Goal: Task Accomplishment & Management: Manage account settings

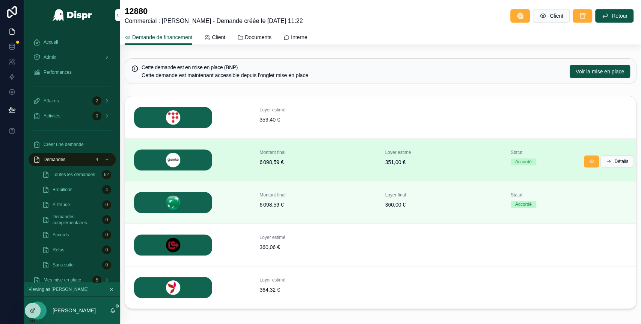
scroll to position [298, 0]
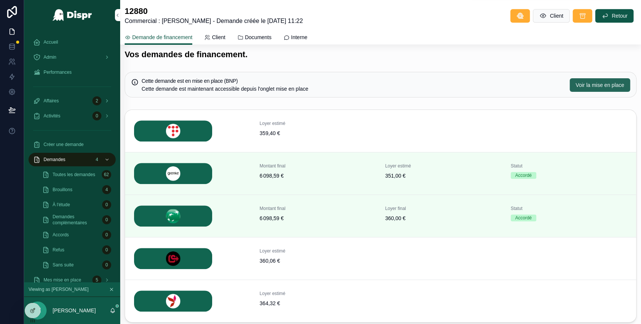
click at [580, 81] on span "Voir la mise en place" at bounding box center [600, 85] width 48 height 8
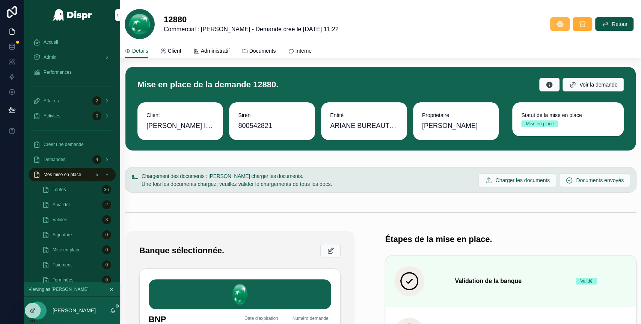
click at [557, 27] on icon "scrollable content" at bounding box center [561, 24] width 8 height 8
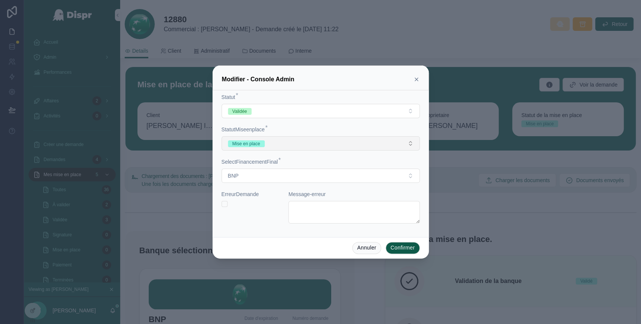
click at [334, 145] on button "Mise en place" at bounding box center [321, 143] width 198 height 14
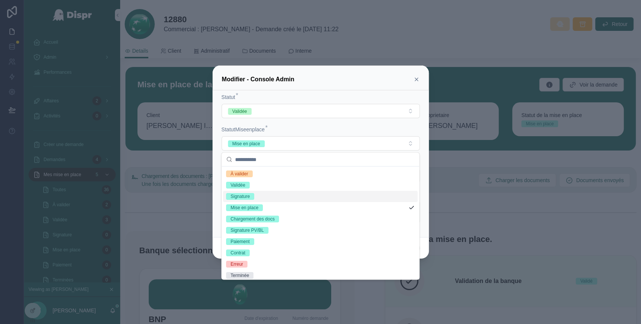
click at [275, 195] on div "Signature" at bounding box center [320, 195] width 195 height 11
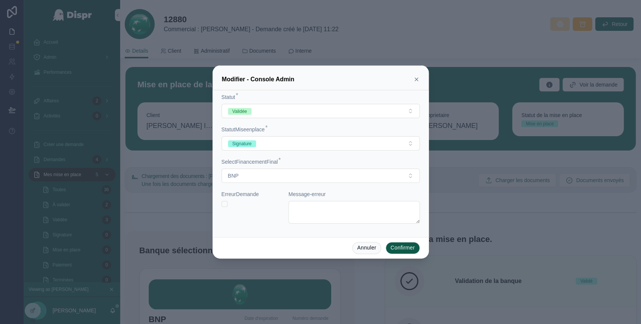
click at [409, 247] on button "Confirmer" at bounding box center [403, 248] width 34 height 12
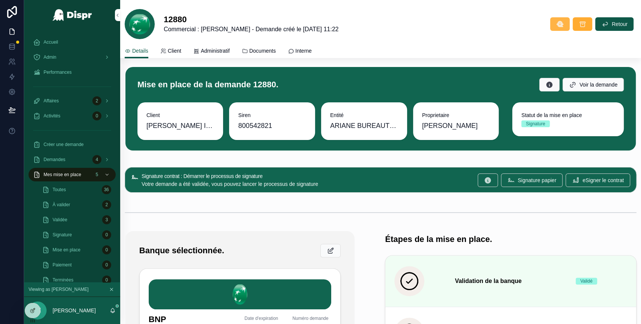
click at [551, 25] on button "scrollable content" at bounding box center [561, 24] width 20 height 14
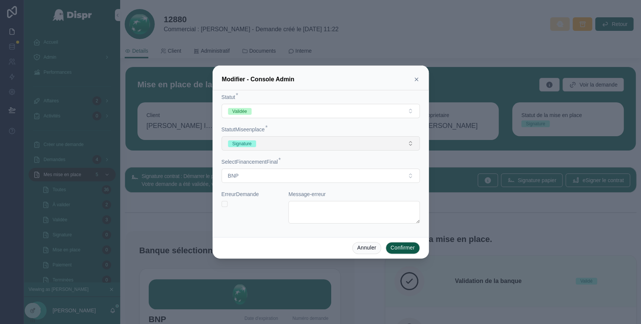
click at [327, 145] on button "Signature" at bounding box center [321, 143] width 198 height 14
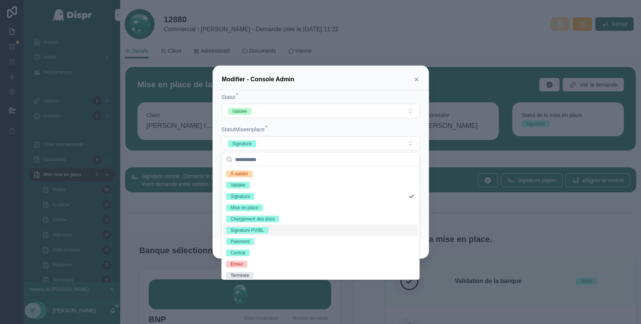
click at [253, 230] on div "Signature PV/BL" at bounding box center [247, 229] width 33 height 7
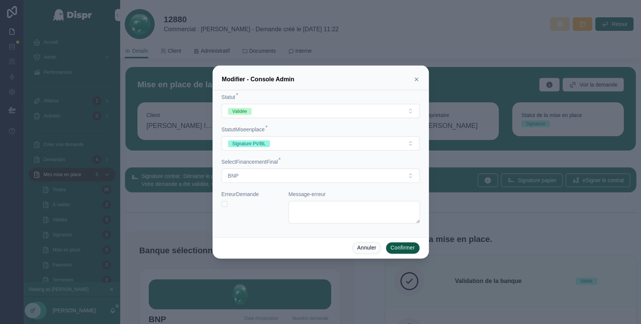
click at [408, 250] on button "Confirmer" at bounding box center [403, 248] width 34 height 12
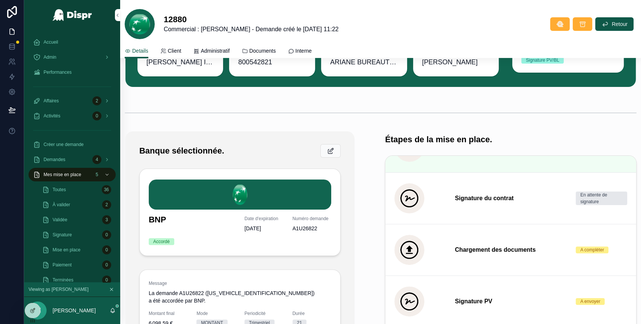
scroll to position [16, 0]
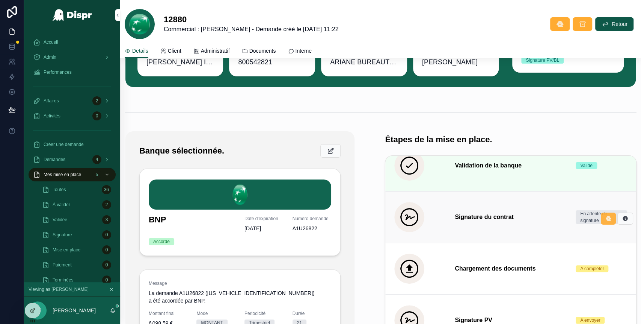
click at [606, 218] on icon "scrollable content" at bounding box center [609, 218] width 6 height 6
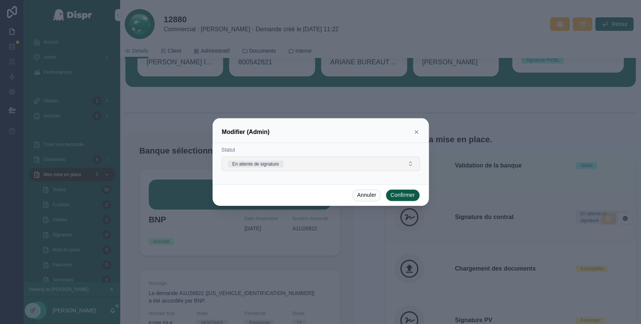
click at [338, 162] on button "En attente de signature" at bounding box center [321, 163] width 198 height 14
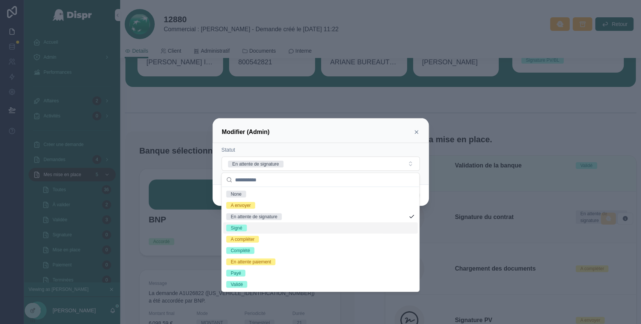
click at [265, 228] on div "Signé" at bounding box center [320, 227] width 195 height 11
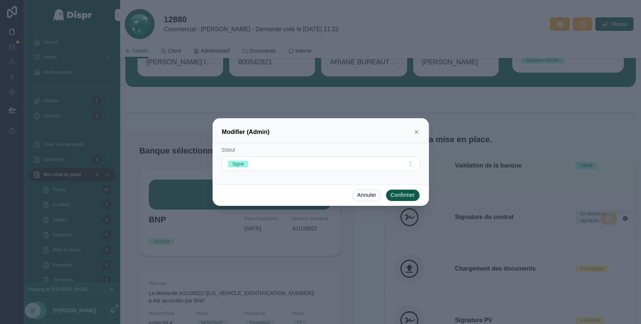
click at [407, 196] on button "Confirmer" at bounding box center [403, 195] width 34 height 12
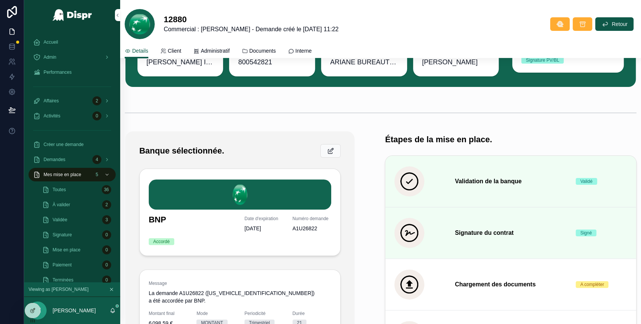
scroll to position [0, 0]
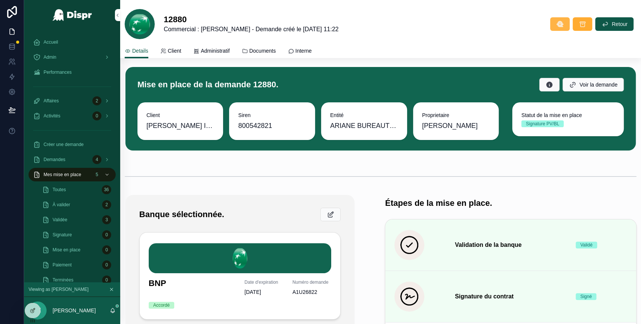
click at [557, 27] on icon "scrollable content" at bounding box center [561, 24] width 8 height 8
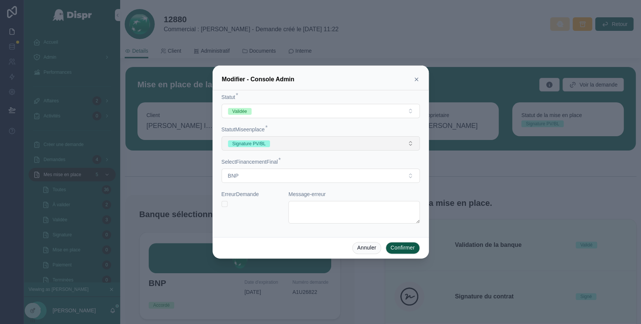
click at [327, 144] on button "Signature PV/BL" at bounding box center [321, 143] width 198 height 14
click at [417, 78] on icon at bounding box center [417, 79] width 6 height 6
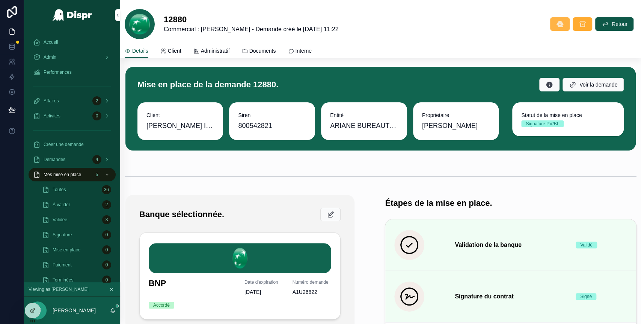
click at [557, 27] on span "scrollable content" at bounding box center [561, 24] width 8 height 8
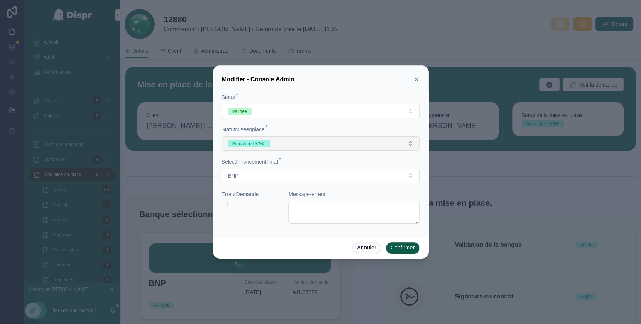
click at [406, 141] on button "Signature PV/BL" at bounding box center [321, 143] width 198 height 14
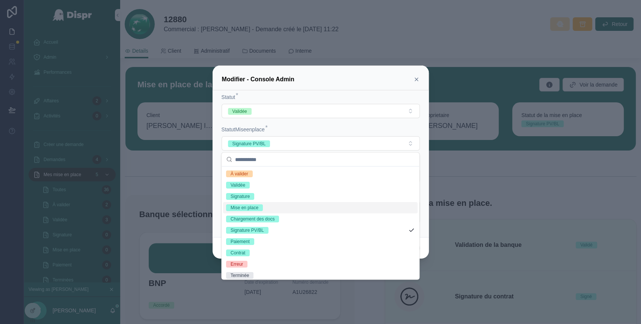
click at [279, 206] on div "Mise en place" at bounding box center [320, 206] width 195 height 11
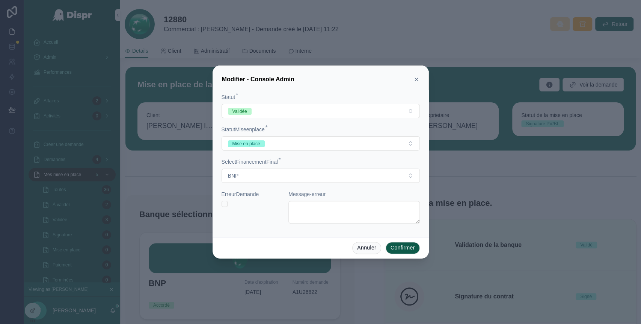
click at [408, 249] on button "Confirmer" at bounding box center [403, 248] width 34 height 12
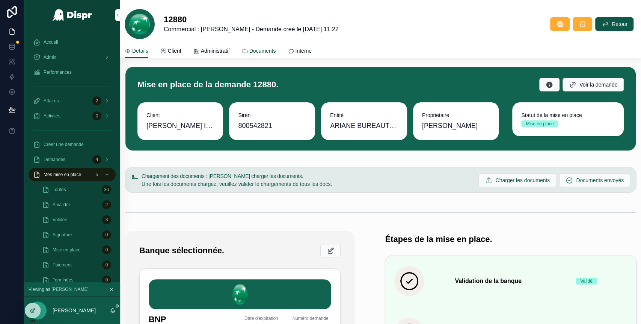
click at [275, 52] on span "Documents" at bounding box center [263, 51] width 27 height 8
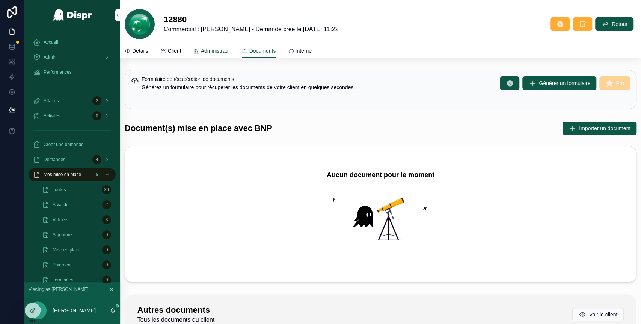
click at [220, 53] on span "Administratif" at bounding box center [215, 51] width 29 height 8
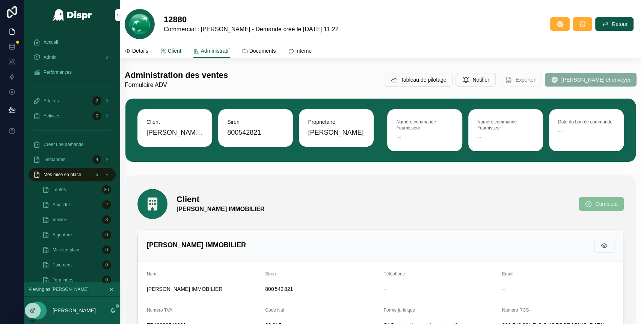
click at [172, 46] on link "Client" at bounding box center [170, 51] width 21 height 15
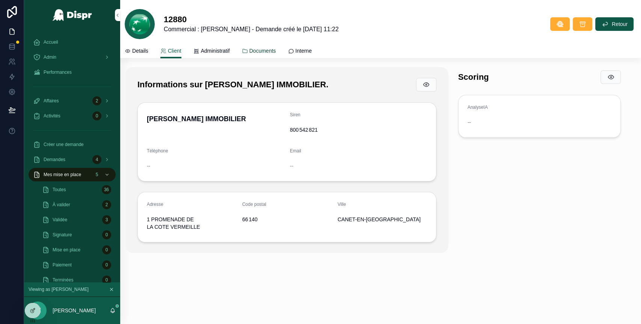
click at [271, 50] on span "Documents" at bounding box center [263, 51] width 27 height 8
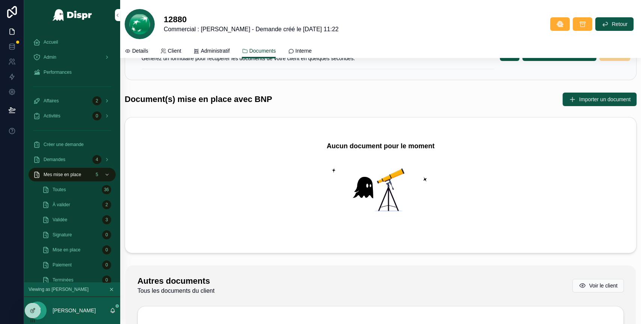
scroll to position [9, 0]
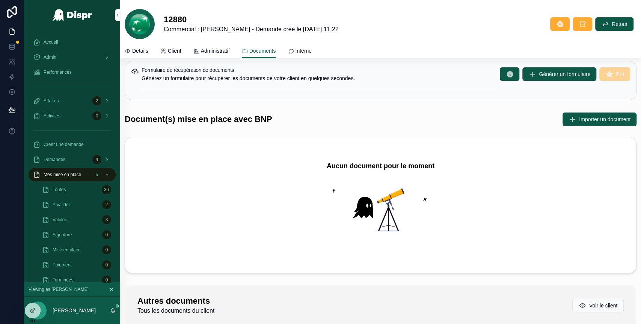
click at [589, 127] on div "Document(s) mise en place avec BNP Importer un document" at bounding box center [380, 119] width 521 height 20
click at [588, 121] on span "Importer un document" at bounding box center [604, 119] width 51 height 8
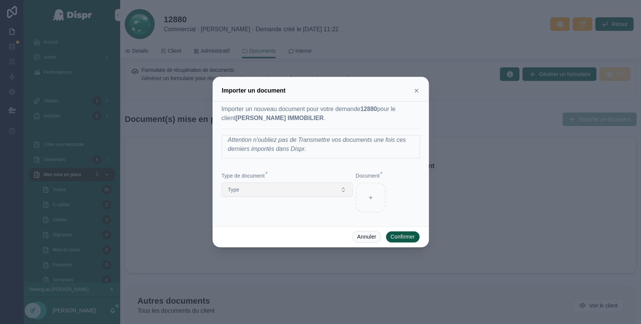
click at [343, 192] on button "Type" at bounding box center [287, 189] width 131 height 14
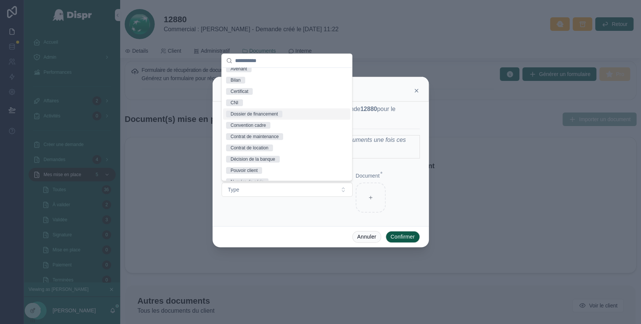
scroll to position [51, 0]
click at [266, 128] on div "Contrat de location" at bounding box center [250, 125] width 38 height 7
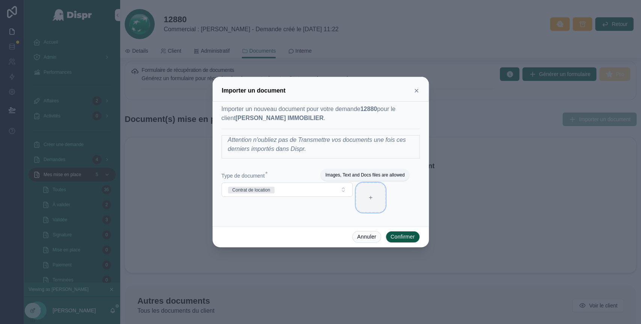
click at [372, 197] on icon at bounding box center [370, 197] width 5 height 5
type input "**********"
click at [412, 234] on button "Confirmer" at bounding box center [403, 237] width 34 height 12
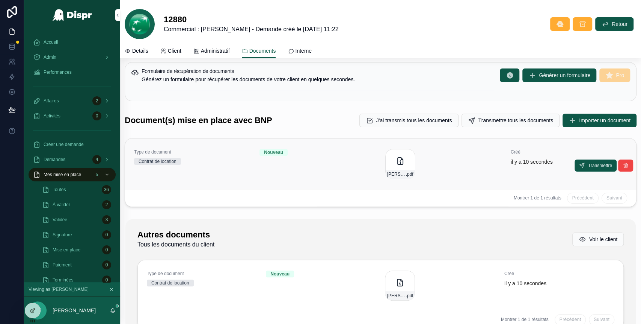
scroll to position [9, 0]
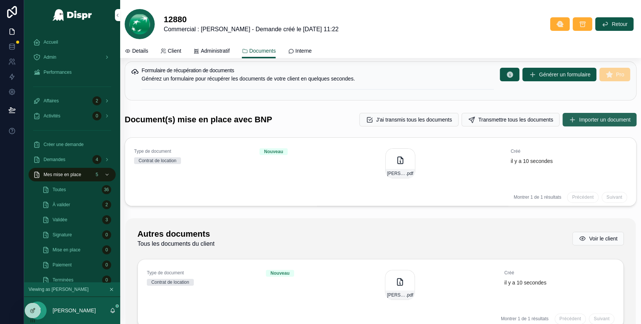
click at [579, 121] on span "Importer un document" at bounding box center [604, 120] width 51 height 8
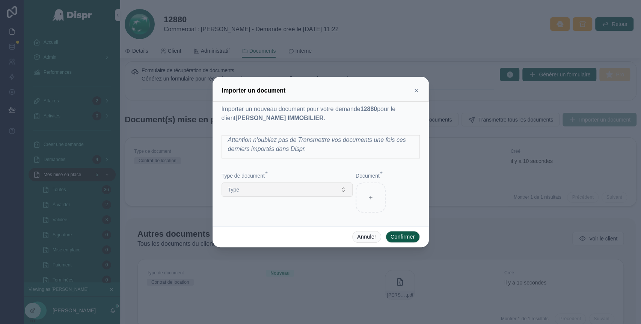
click at [327, 191] on button "Type" at bounding box center [287, 189] width 131 height 14
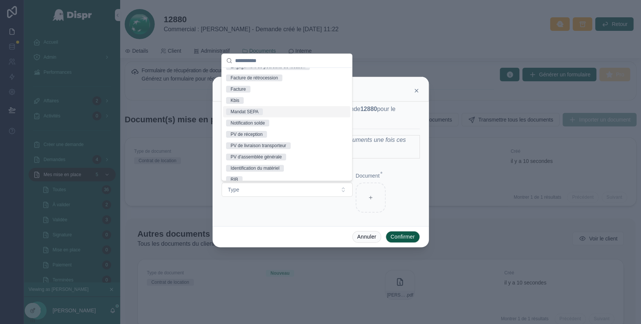
scroll to position [167, 0]
click at [252, 105] on div "Mandat SEPA" at bounding box center [286, 110] width 127 height 11
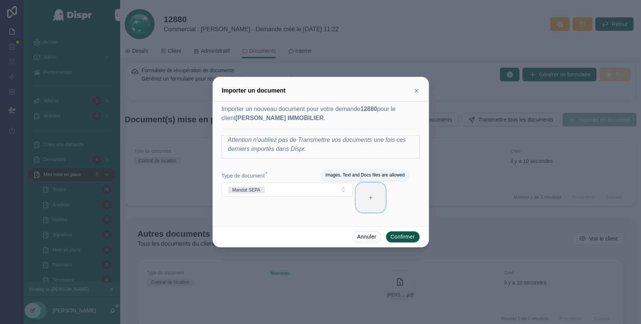
click at [372, 199] on icon at bounding box center [370, 197] width 5 height 5
type input "**********"
click at [402, 235] on button "Confirmer" at bounding box center [403, 237] width 34 height 12
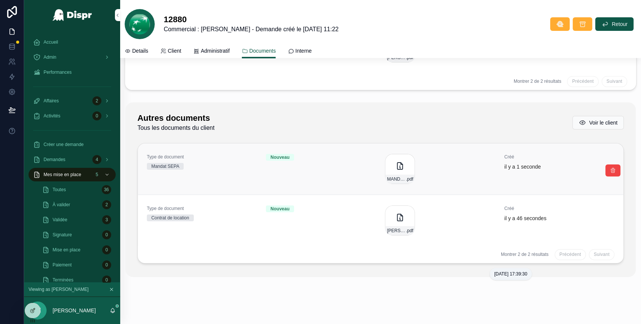
scroll to position [0, 0]
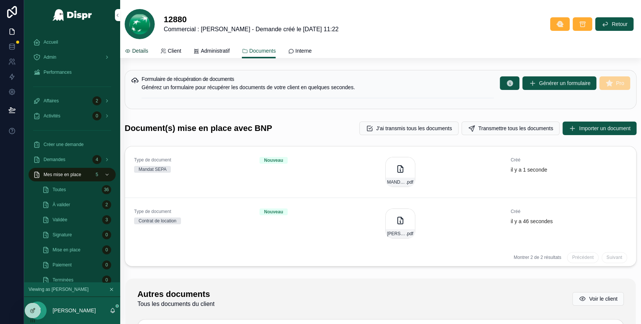
click at [133, 54] on span "Details" at bounding box center [140, 51] width 16 height 8
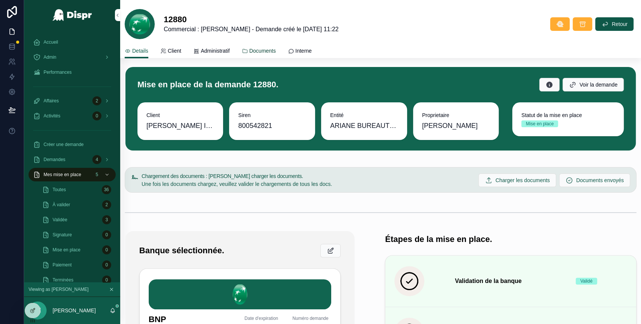
click at [274, 48] on span "Documents" at bounding box center [263, 51] width 27 height 8
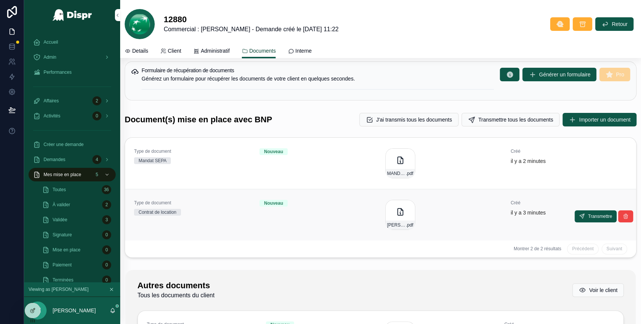
scroll to position [8, 0]
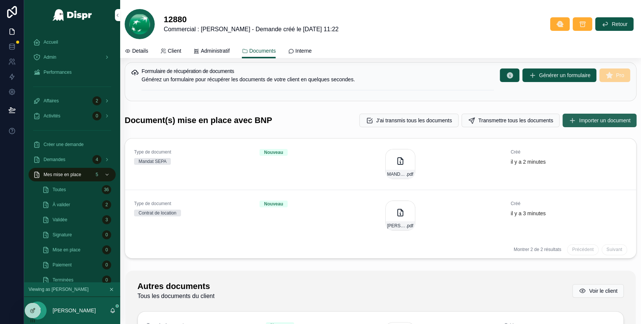
click at [579, 117] on span "Importer un document" at bounding box center [604, 120] width 51 height 8
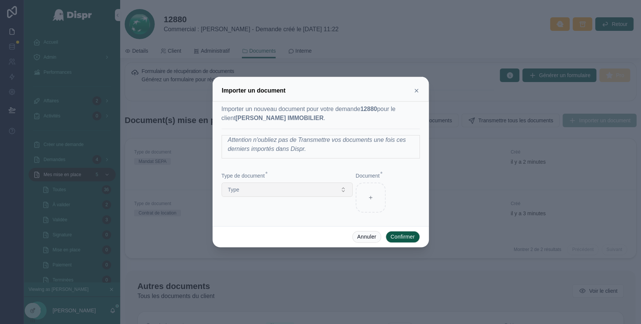
click at [315, 190] on button "Type" at bounding box center [287, 189] width 131 height 14
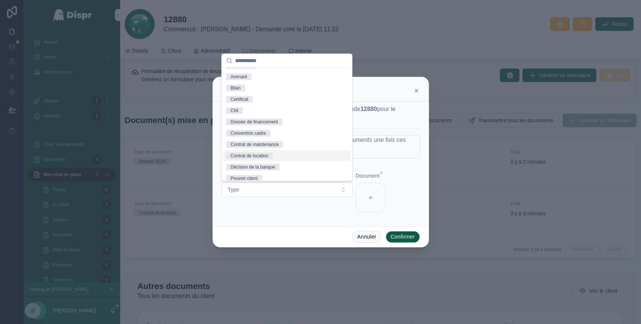
scroll to position [36, 0]
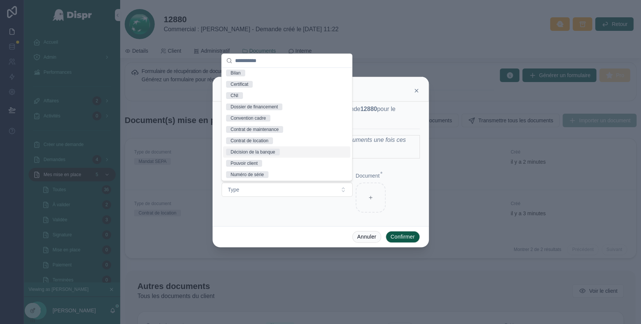
click at [275, 151] on div "Décision de la banque" at bounding box center [253, 151] width 45 height 7
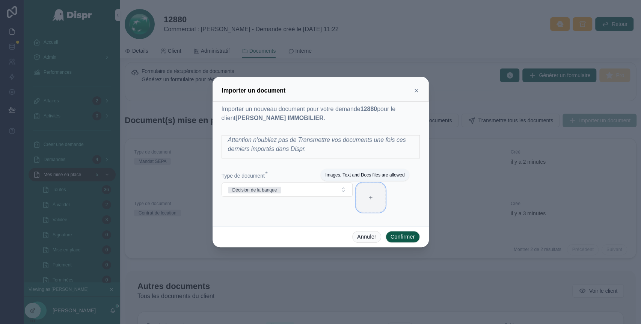
click at [375, 196] on div at bounding box center [371, 197] width 30 height 30
type input "**********"
click at [410, 239] on button "Confirmer" at bounding box center [403, 237] width 34 height 12
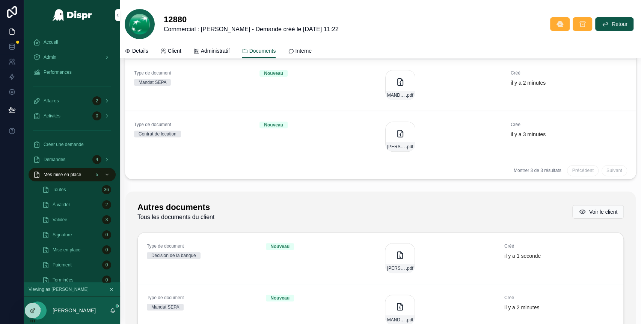
scroll to position [0, 0]
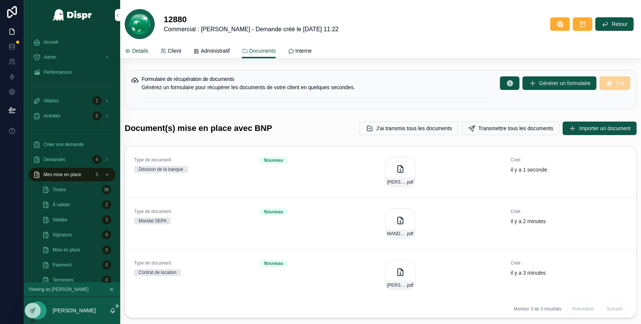
click at [142, 48] on span "Details" at bounding box center [140, 51] width 16 height 8
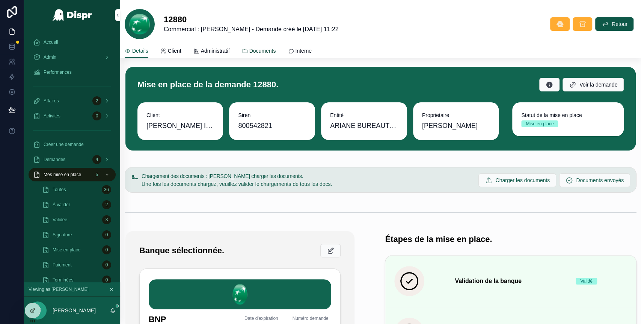
click at [269, 49] on span "Documents" at bounding box center [263, 51] width 27 height 8
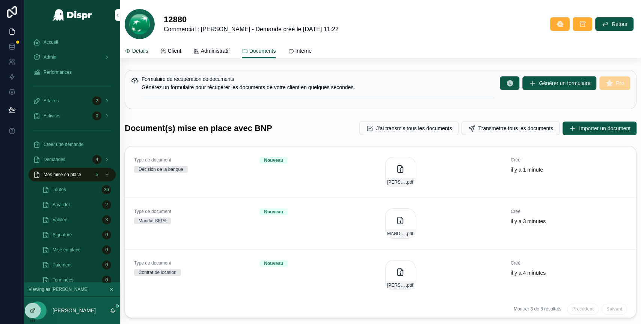
click at [139, 49] on span "Details" at bounding box center [140, 51] width 16 height 8
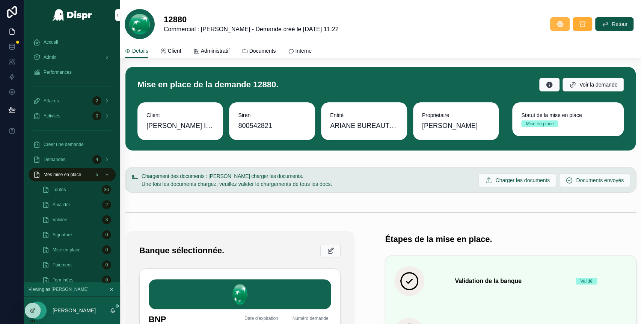
click at [557, 27] on icon "scrollable content" at bounding box center [561, 24] width 8 height 8
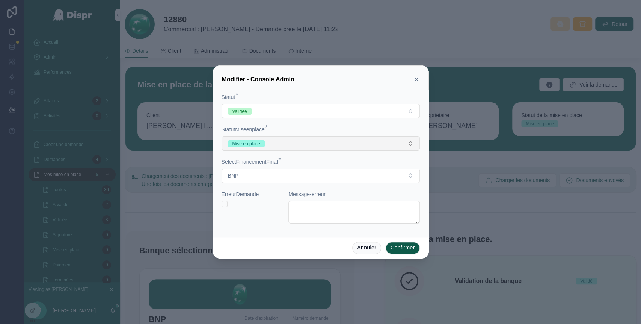
click at [357, 141] on button "Mise en place" at bounding box center [321, 143] width 198 height 14
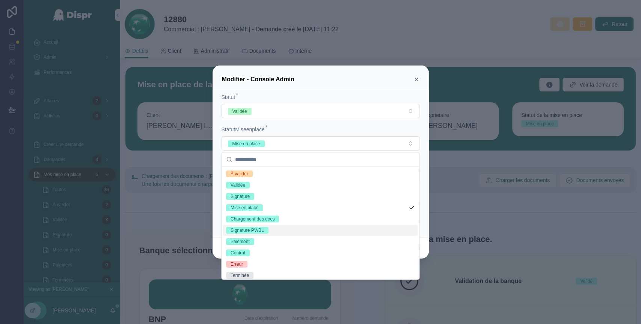
click at [287, 229] on div "Signature PV/BL" at bounding box center [320, 229] width 195 height 11
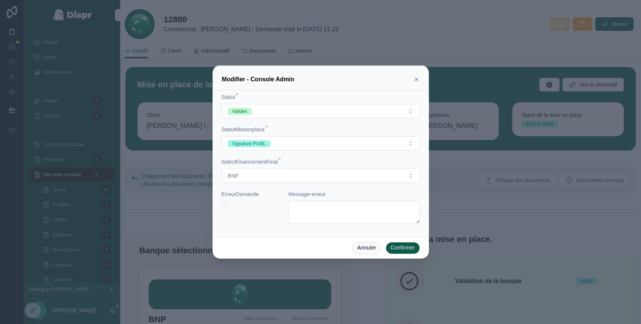
click at [407, 251] on button "Confirmer" at bounding box center [403, 248] width 34 height 12
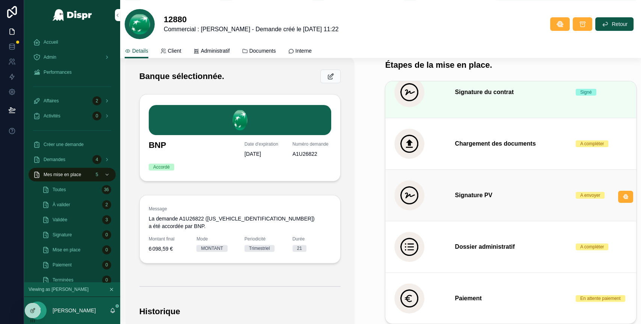
scroll to position [139, 0]
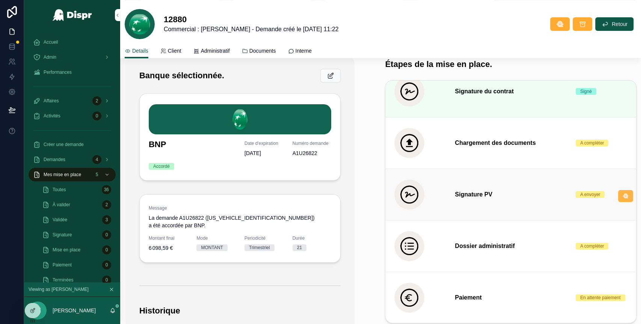
click at [623, 194] on icon "scrollable content" at bounding box center [626, 196] width 6 height 6
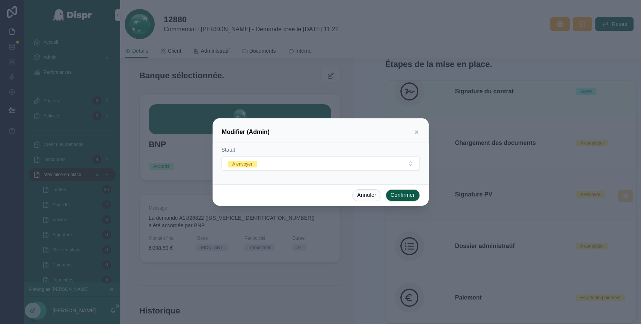
click at [418, 131] on icon at bounding box center [417, 132] width 6 height 6
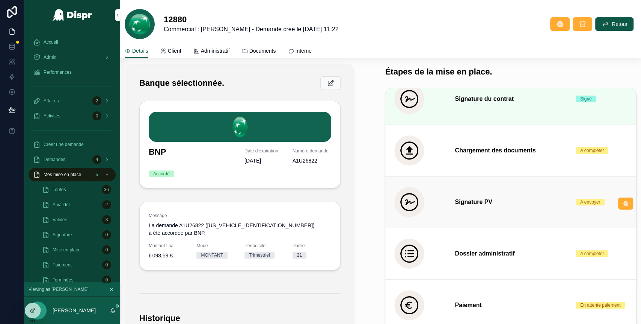
scroll to position [0, 0]
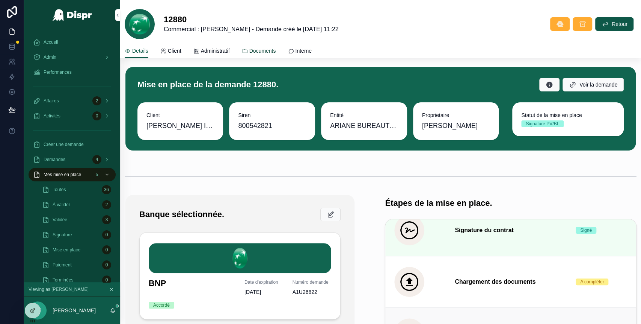
click at [272, 51] on span "Documents" at bounding box center [263, 51] width 27 height 8
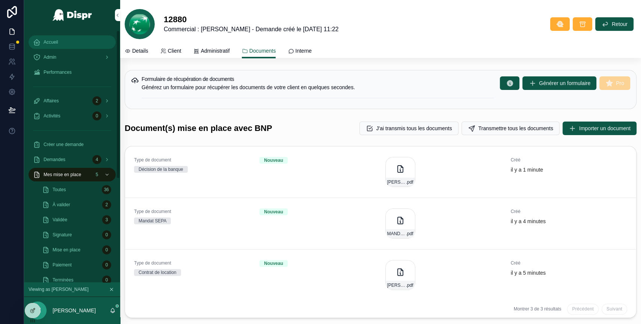
click at [64, 38] on div "Accueil" at bounding box center [72, 42] width 78 height 12
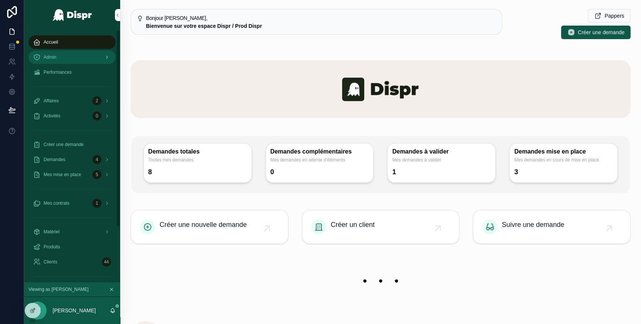
click at [73, 50] on link "Admin" at bounding box center [72, 57] width 87 height 14
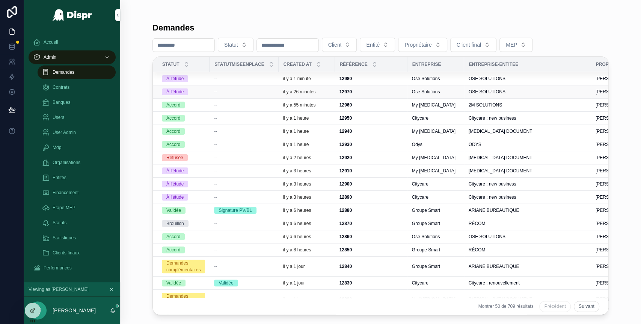
click at [202, 90] on div "À l'étude" at bounding box center [183, 91] width 43 height 7
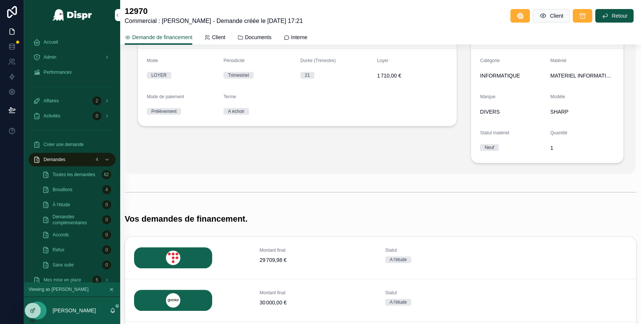
scroll to position [90, 0]
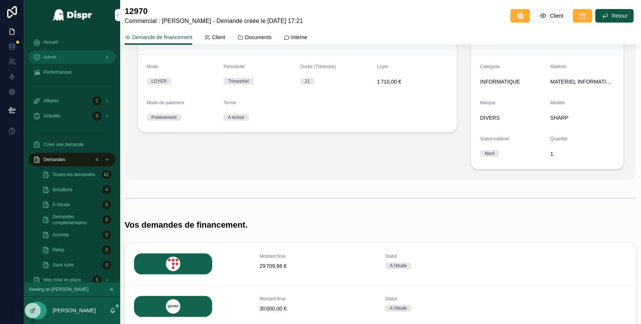
click at [66, 60] on div "Admin" at bounding box center [72, 57] width 78 height 12
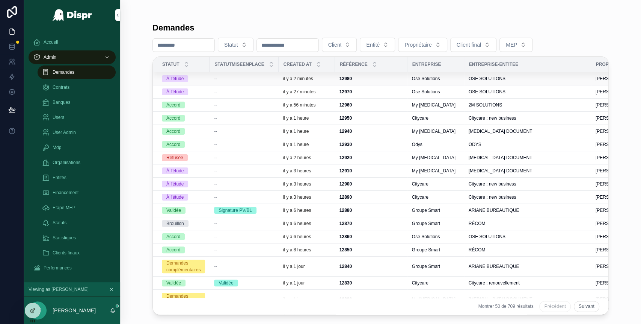
click at [232, 79] on div "--" at bounding box center [244, 79] width 60 height 6
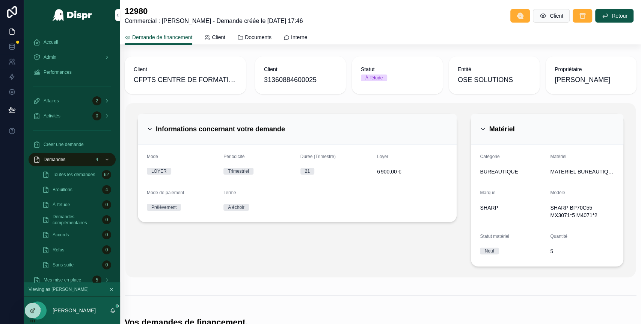
scroll to position [282, 0]
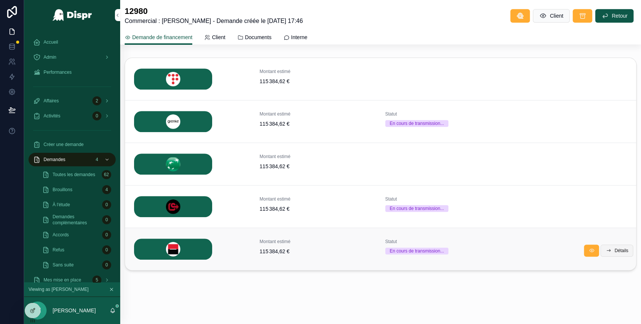
click at [615, 251] on span "Détails" at bounding box center [622, 250] width 14 height 6
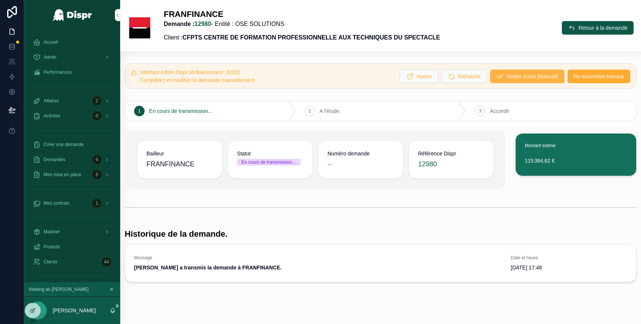
click at [516, 71] on button "Mettre à jour (manuel)" at bounding box center [527, 77] width 74 height 14
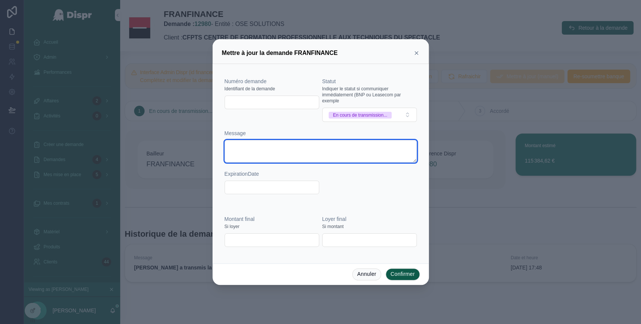
click at [276, 156] on textarea at bounding box center [321, 151] width 192 height 23
paste textarea "**********"
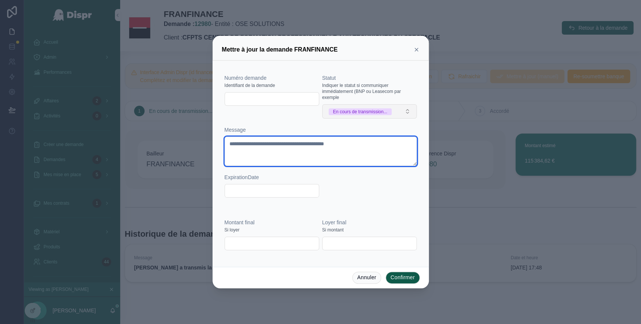
type textarea "**********"
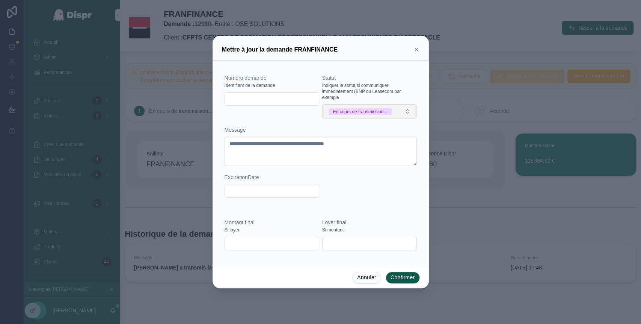
click at [402, 110] on button "En cours de transmission..." at bounding box center [369, 111] width 95 height 14
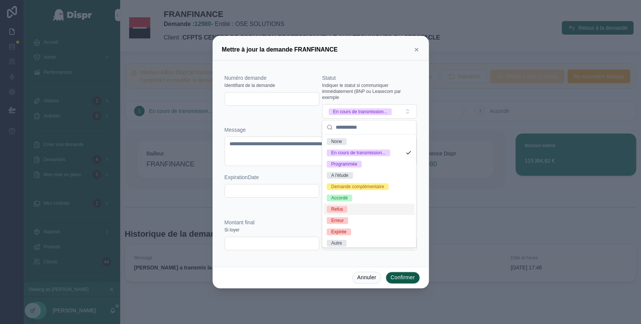
click at [346, 212] on span "Refus" at bounding box center [337, 209] width 21 height 7
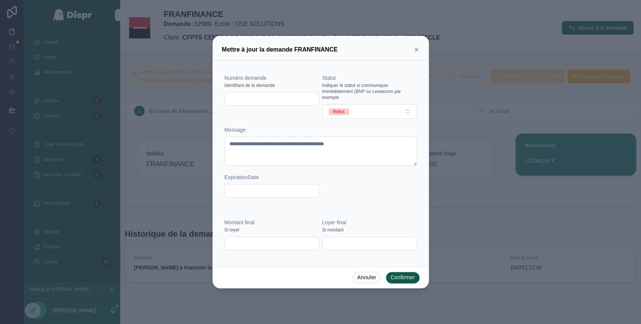
click at [405, 278] on button "Confirmer" at bounding box center [403, 277] width 34 height 12
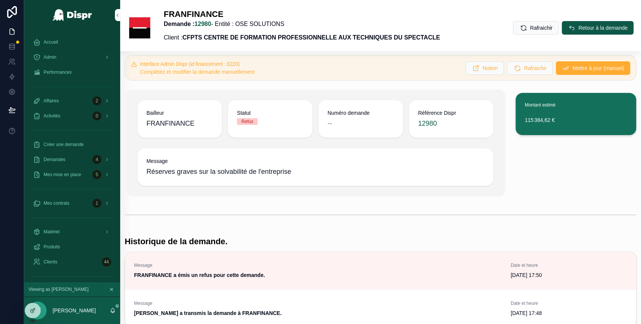
scroll to position [4, 0]
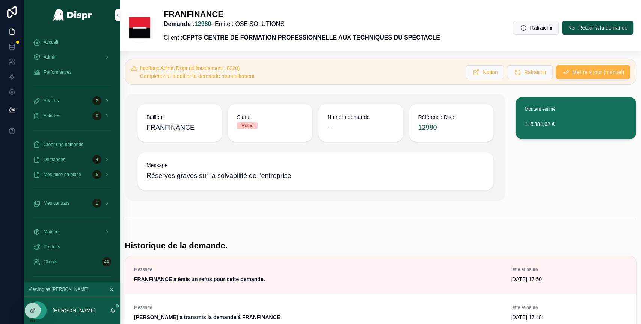
click at [573, 69] on span "Mettre à jour (manuel)" at bounding box center [599, 72] width 52 height 8
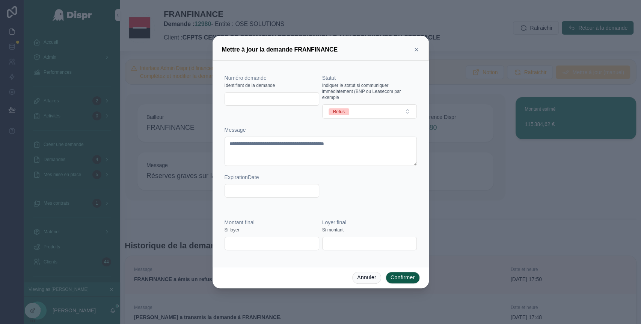
click at [252, 99] on input "text" at bounding box center [272, 99] width 94 height 11
paste input "*******"
type input "*******"
click at [405, 277] on button "Confirmer" at bounding box center [403, 277] width 34 height 12
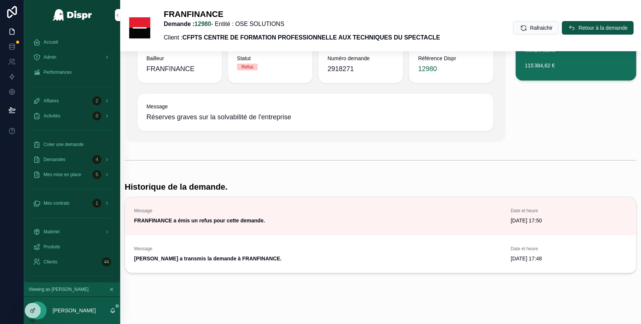
scroll to position [0, 0]
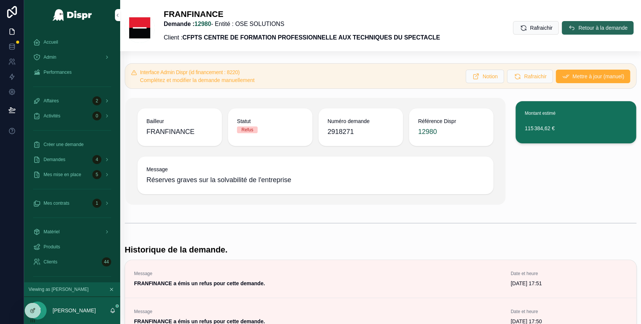
click at [579, 26] on span "Retour à la demande" at bounding box center [603, 28] width 49 height 8
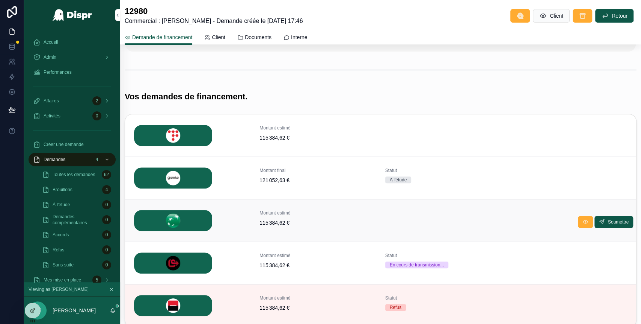
scroll to position [282, 0]
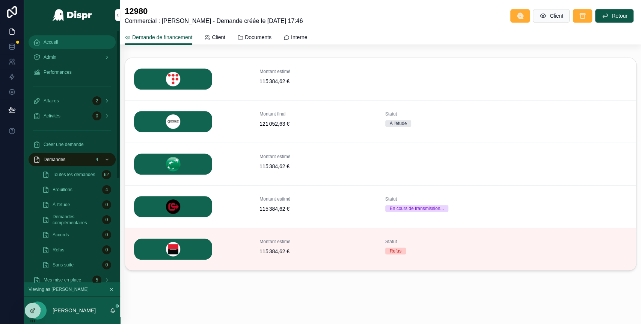
click at [63, 39] on div "Accueil" at bounding box center [72, 42] width 78 height 12
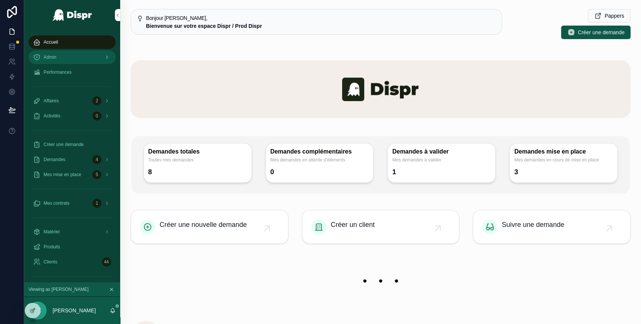
click at [76, 52] on div "Admin" at bounding box center [72, 57] width 78 height 12
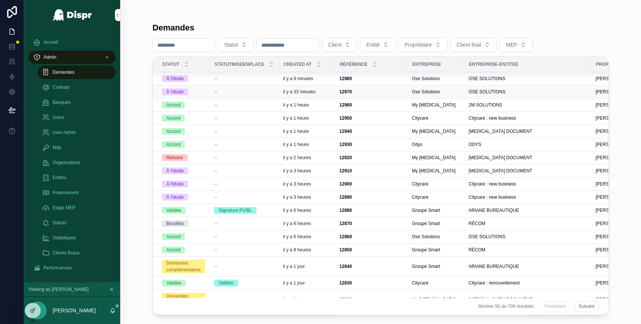
click at [217, 92] on span "--" at bounding box center [215, 92] width 3 height 6
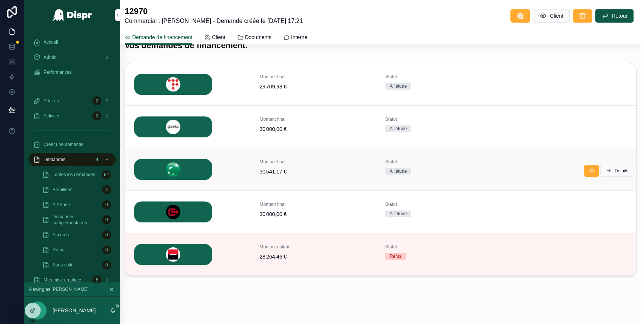
scroll to position [274, 0]
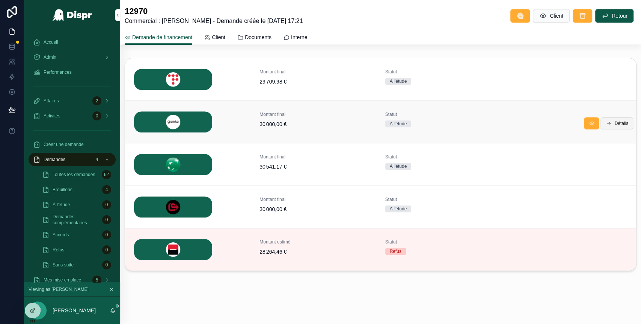
click at [615, 121] on span "Détails" at bounding box center [622, 123] width 14 height 6
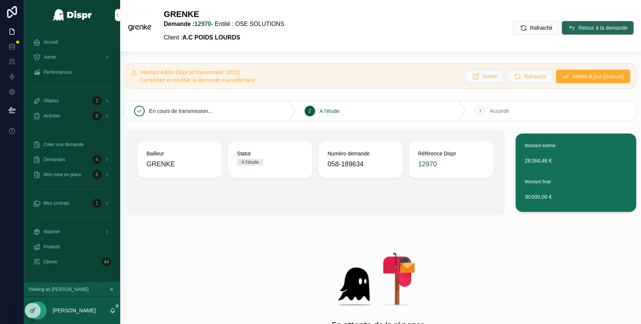
click at [579, 27] on span "Retour à la demande" at bounding box center [603, 28] width 49 height 8
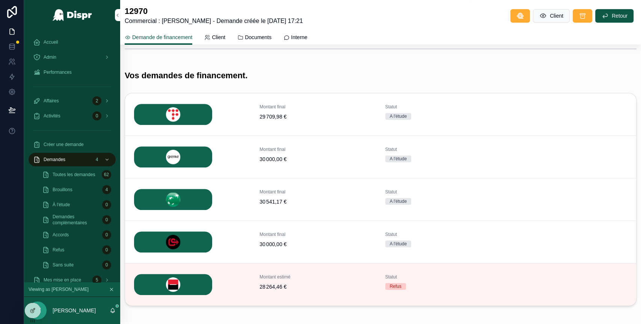
scroll to position [274, 0]
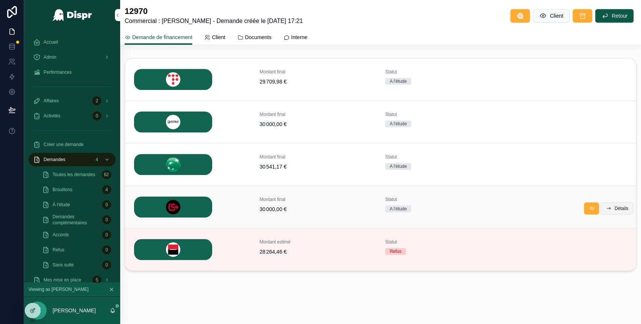
click at [615, 205] on span "Détails" at bounding box center [622, 208] width 14 height 6
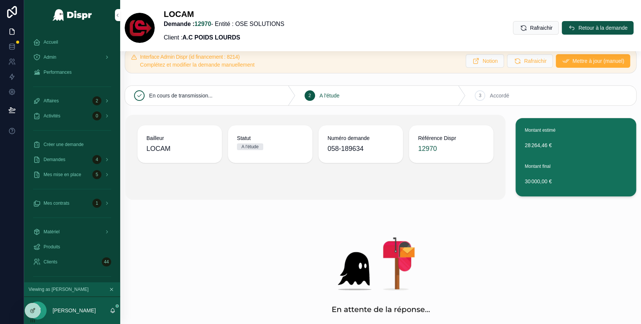
scroll to position [12, 0]
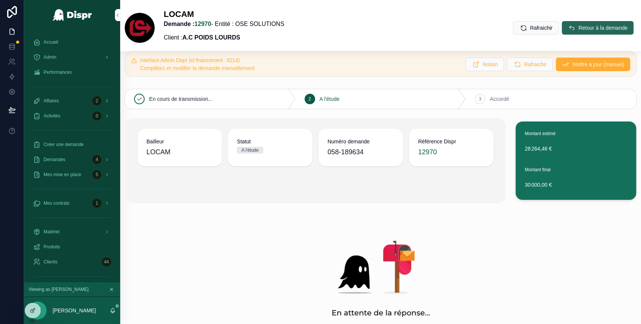
click at [579, 27] on span "Retour à la demande" at bounding box center [603, 28] width 49 height 8
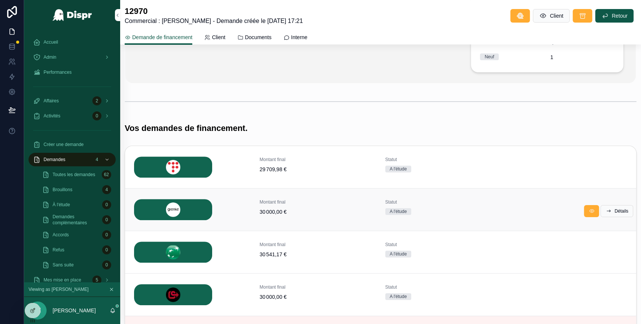
scroll to position [274, 0]
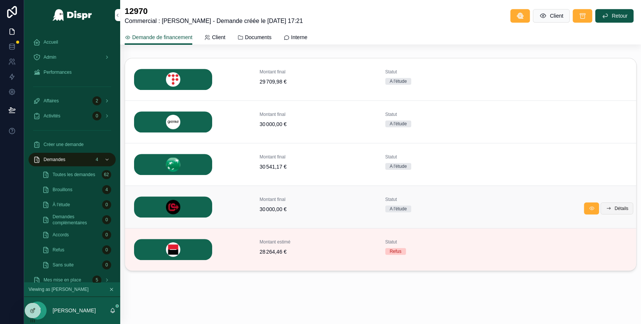
click at [615, 207] on span "Détails" at bounding box center [622, 208] width 14 height 6
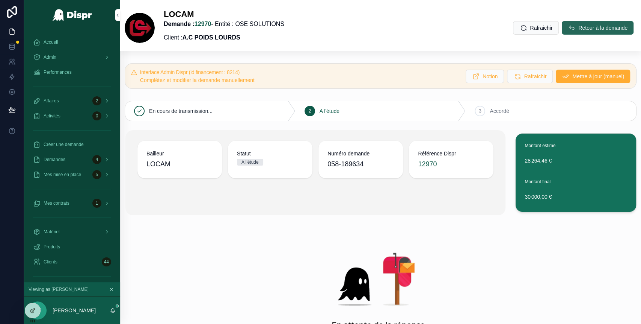
click at [579, 27] on span "Retour à la demande" at bounding box center [603, 28] width 49 height 8
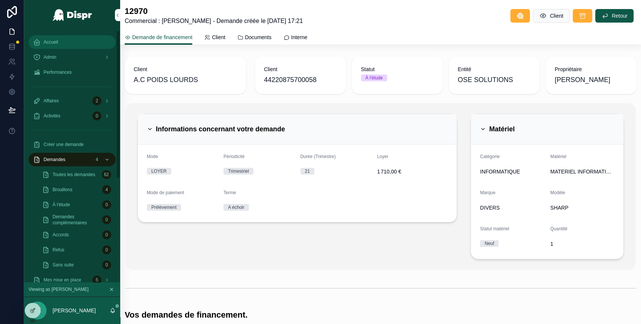
click at [64, 43] on div "Accueil" at bounding box center [72, 42] width 78 height 12
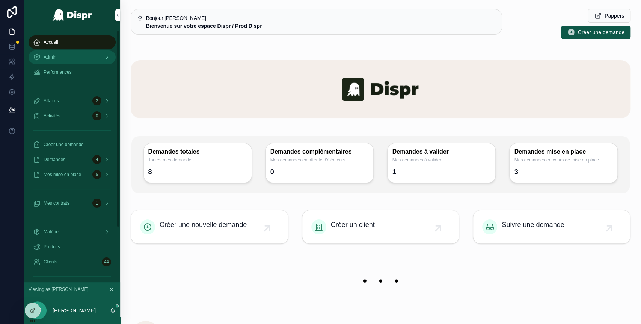
click at [69, 52] on div "Admin" at bounding box center [72, 57] width 78 height 12
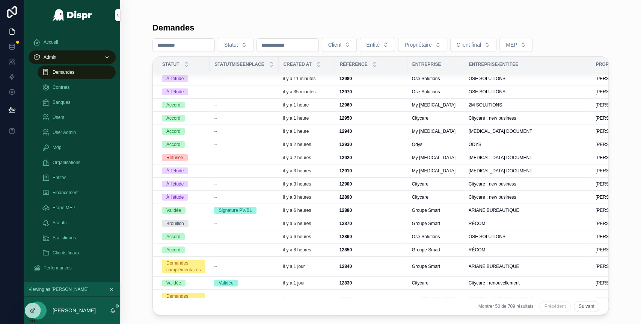
click at [194, 79] on div "À l'étude" at bounding box center [183, 78] width 43 height 7
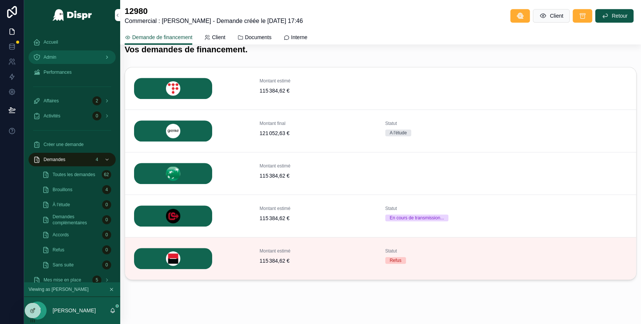
scroll to position [282, 0]
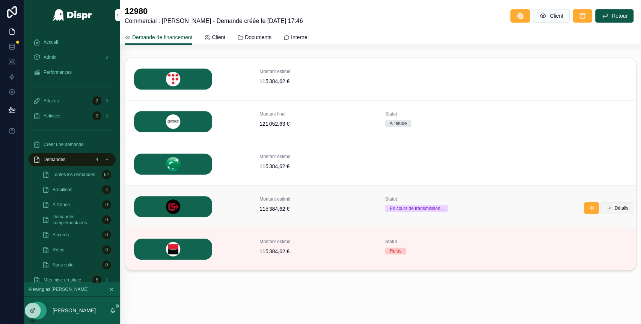
click at [602, 207] on button "Détails" at bounding box center [617, 208] width 33 height 12
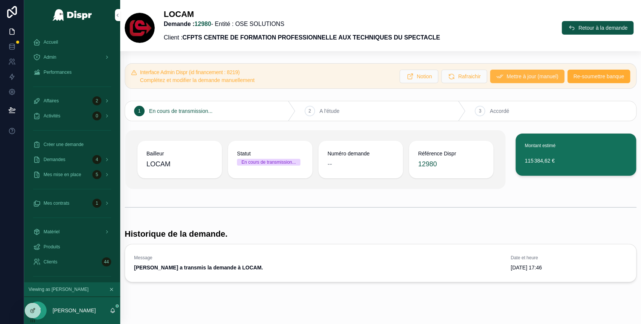
click at [527, 76] on span "Mettre à jour (manuel)" at bounding box center [533, 77] width 52 height 8
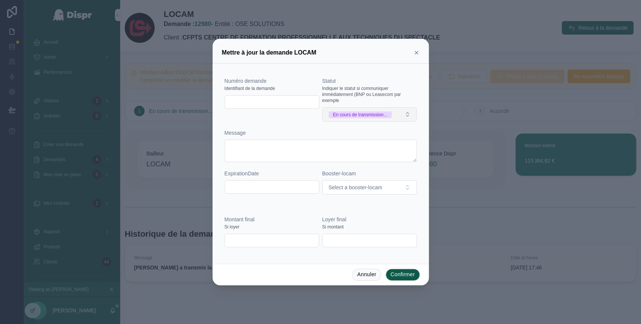
click at [410, 115] on button "En cours de transmission..." at bounding box center [369, 114] width 95 height 14
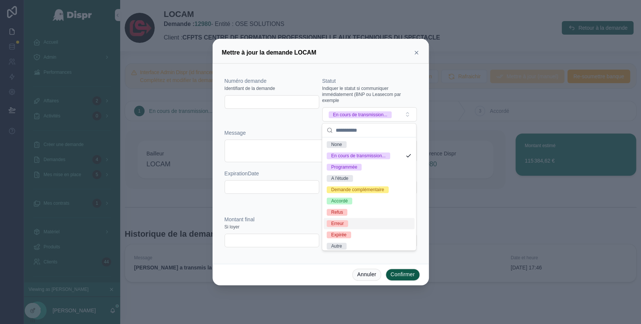
click at [355, 229] on div "Erreur" at bounding box center [369, 223] width 91 height 11
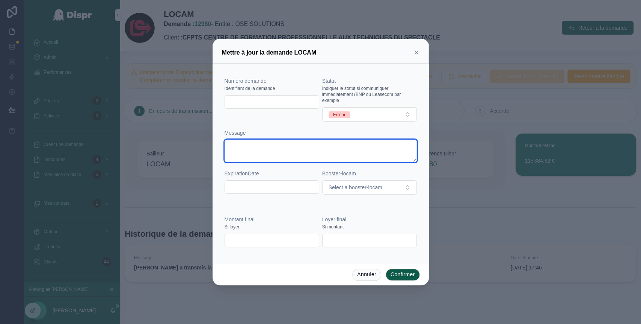
click at [256, 149] on textarea at bounding box center [321, 150] width 192 height 23
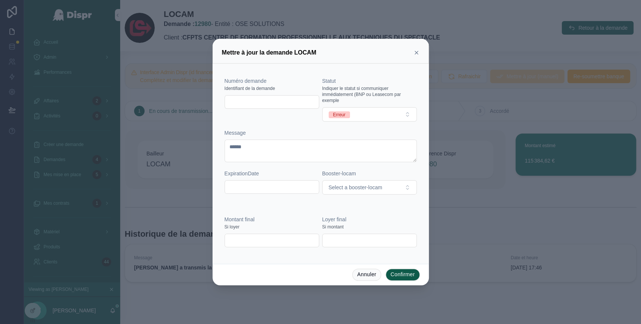
click at [595, 209] on div at bounding box center [320, 162] width 641 height 324
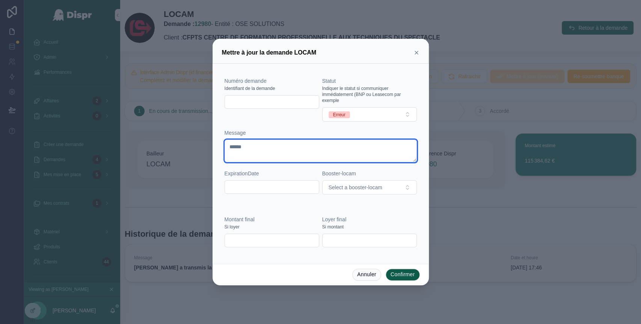
click at [266, 144] on textarea "*****" at bounding box center [321, 150] width 192 height 23
type textarea "**********"
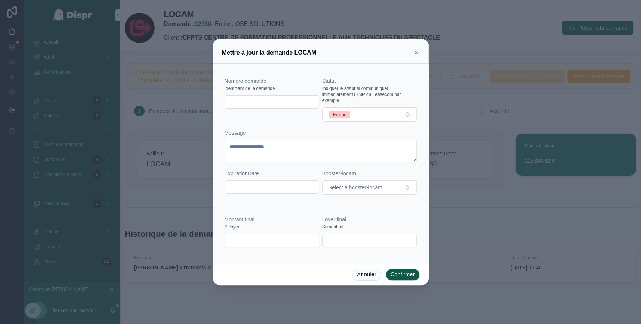
click at [405, 274] on button "Confirmer" at bounding box center [403, 274] width 34 height 12
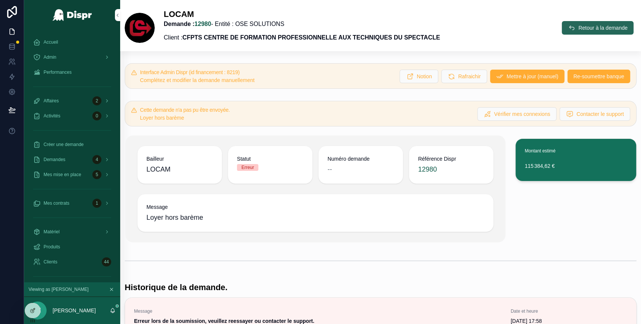
click at [574, 32] on button "Retour à la demande" at bounding box center [598, 28] width 72 height 14
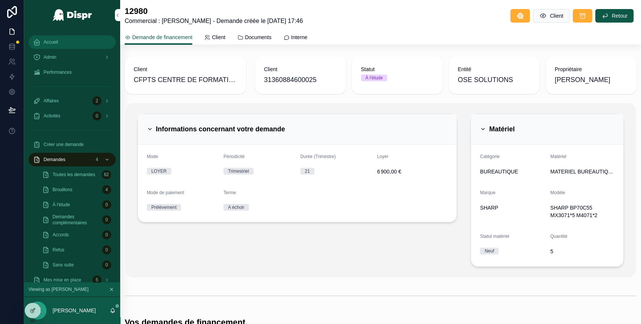
click at [63, 41] on div "Accueil" at bounding box center [72, 42] width 78 height 12
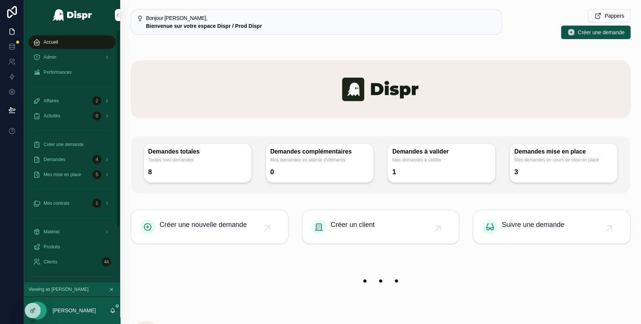
click at [84, 65] on div "Performances" at bounding box center [72, 72] width 96 height 15
click at [80, 59] on div "Admin" at bounding box center [72, 57] width 78 height 12
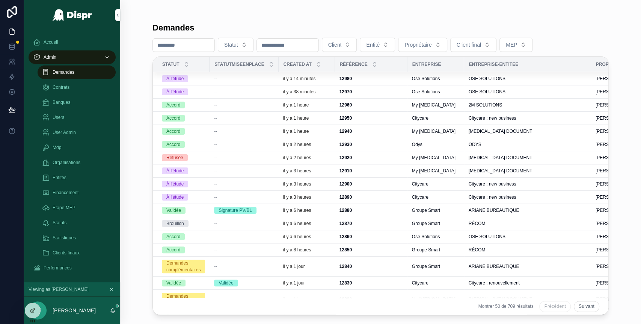
click at [62, 56] on div "Admin" at bounding box center [72, 57] width 78 height 12
click at [247, 80] on div "--" at bounding box center [244, 79] width 60 height 6
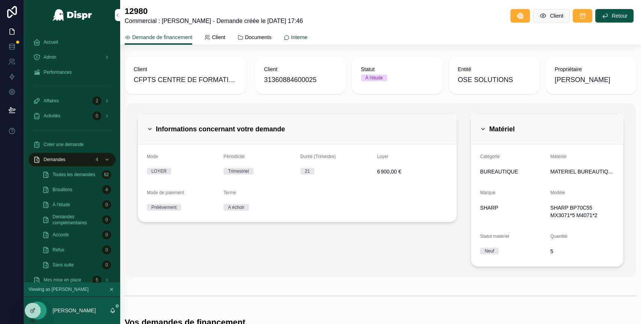
click at [308, 39] on span "Interne" at bounding box center [299, 37] width 17 height 8
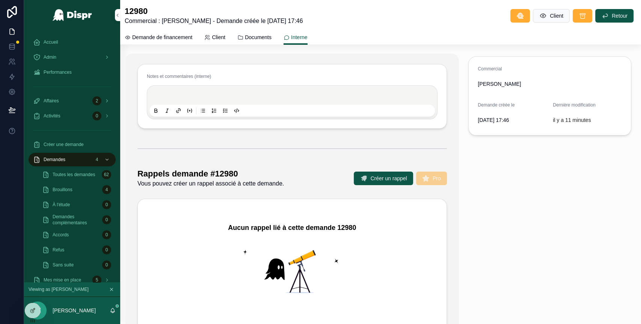
click at [186, 97] on p "scrollable content" at bounding box center [294, 96] width 286 height 8
click at [160, 38] on span "Demande de financement" at bounding box center [162, 37] width 60 height 8
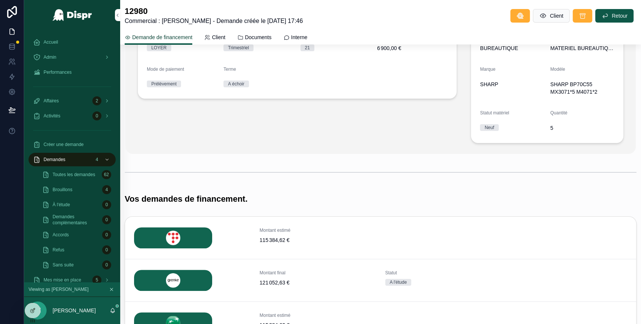
scroll to position [110, 0]
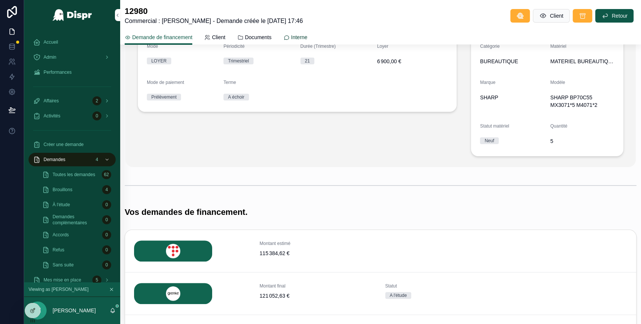
click at [308, 35] on span "Interne" at bounding box center [299, 37] width 17 height 8
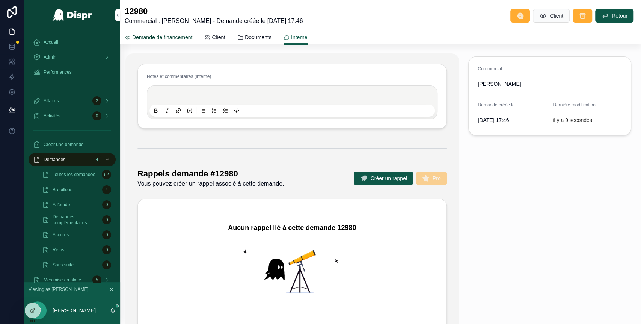
click at [159, 37] on span "Demande de financement" at bounding box center [162, 37] width 60 height 8
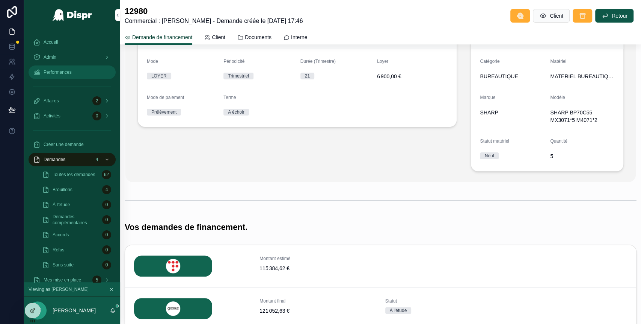
scroll to position [70, 0]
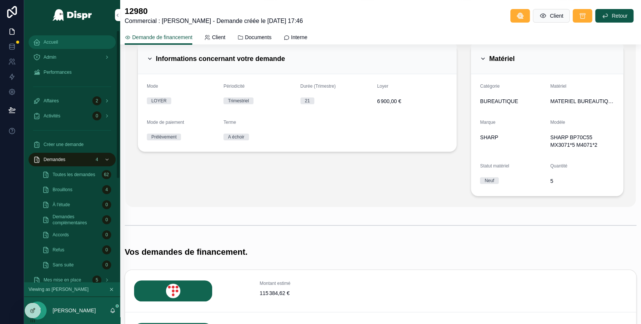
click at [70, 41] on div "Accueil" at bounding box center [72, 42] width 78 height 12
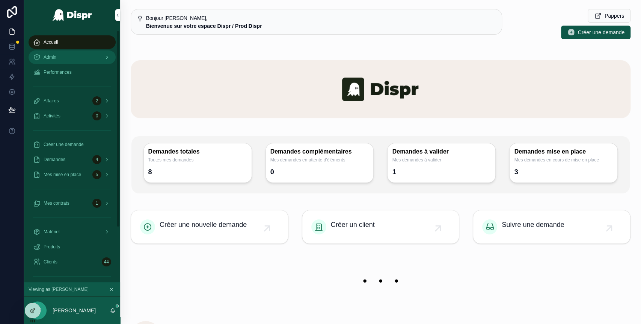
click at [68, 60] on div "Admin" at bounding box center [72, 57] width 78 height 12
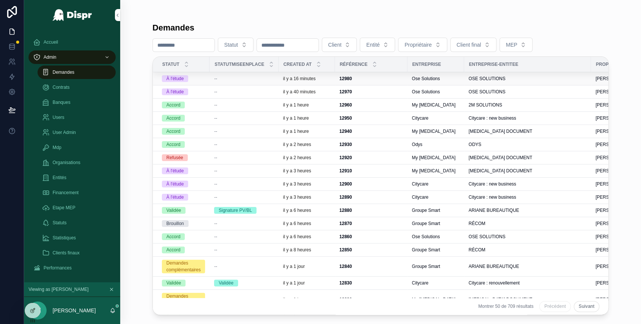
click at [274, 76] on div "--" at bounding box center [244, 79] width 60 height 6
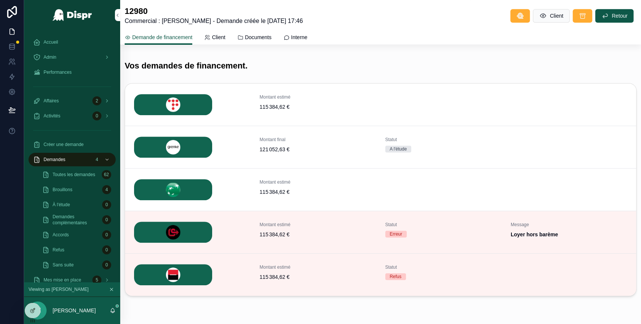
scroll to position [282, 0]
